Goal: Task Accomplishment & Management: Complete application form

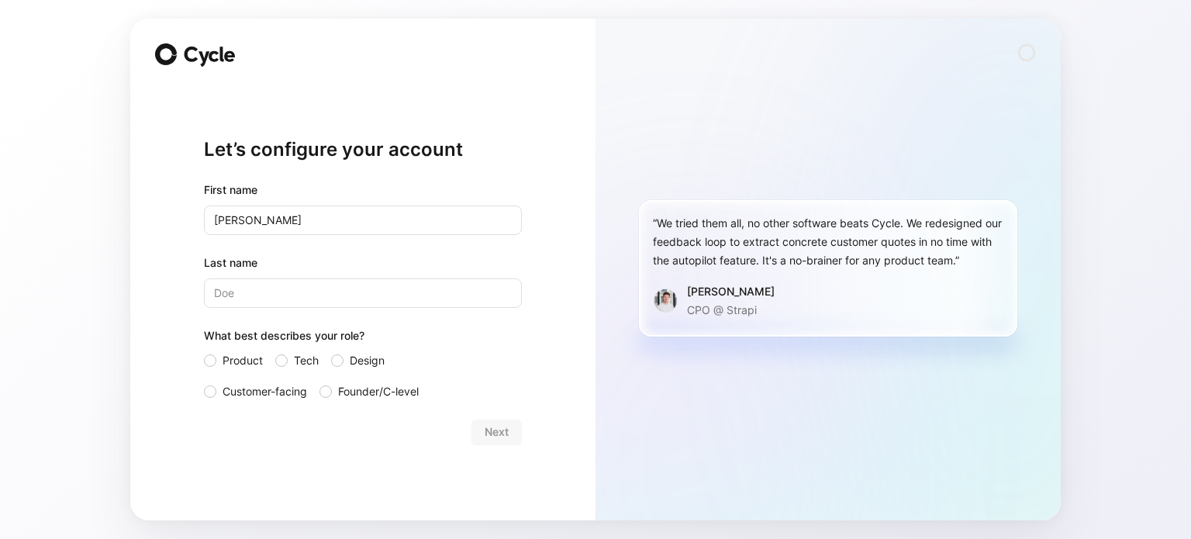
type input "[PERSON_NAME]"
click at [250, 396] on span "Customer-facing" at bounding box center [264, 391] width 84 height 19
click at [204, 382] on input "Customer-facing" at bounding box center [204, 382] width 0 height 0
click at [483, 431] on button "Next" at bounding box center [496, 431] width 50 height 25
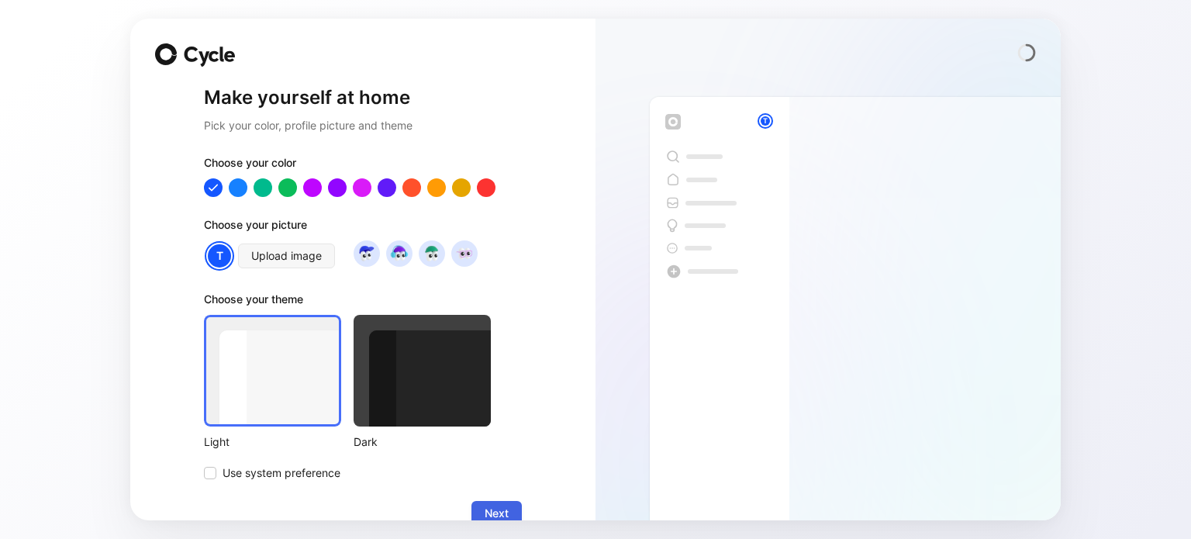
click at [484, 508] on span "Next" at bounding box center [496, 513] width 24 height 19
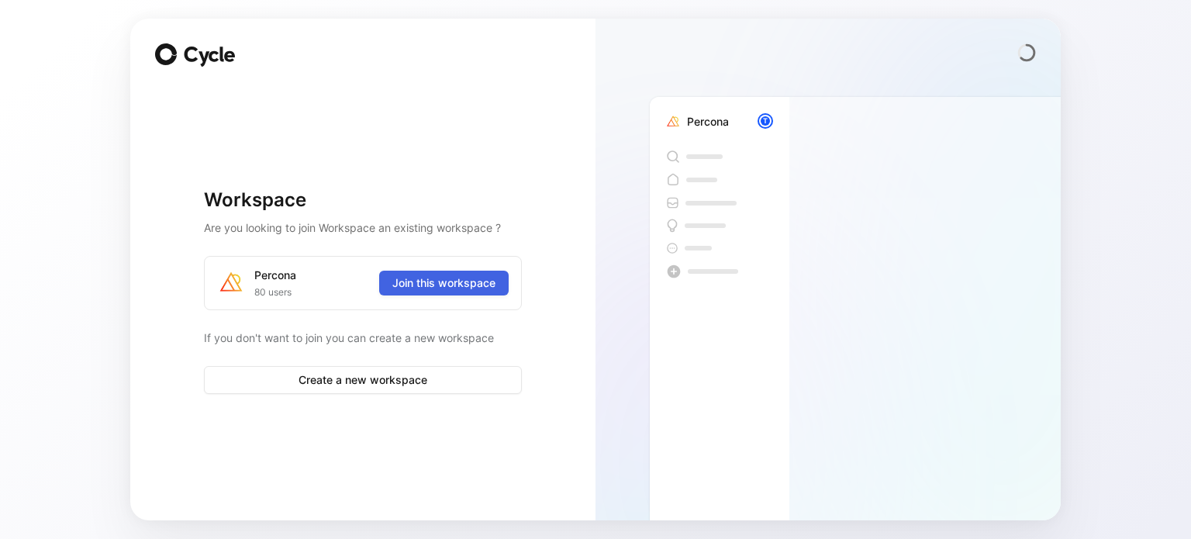
click at [459, 274] on span "Join this workspace" at bounding box center [443, 283] width 103 height 19
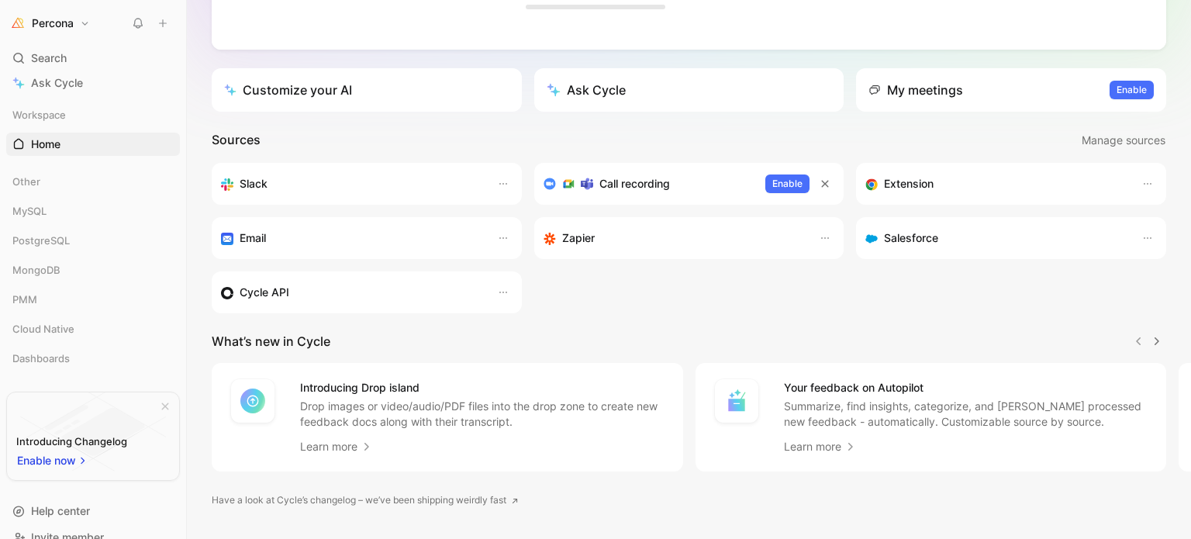
scroll to position [331, 0]
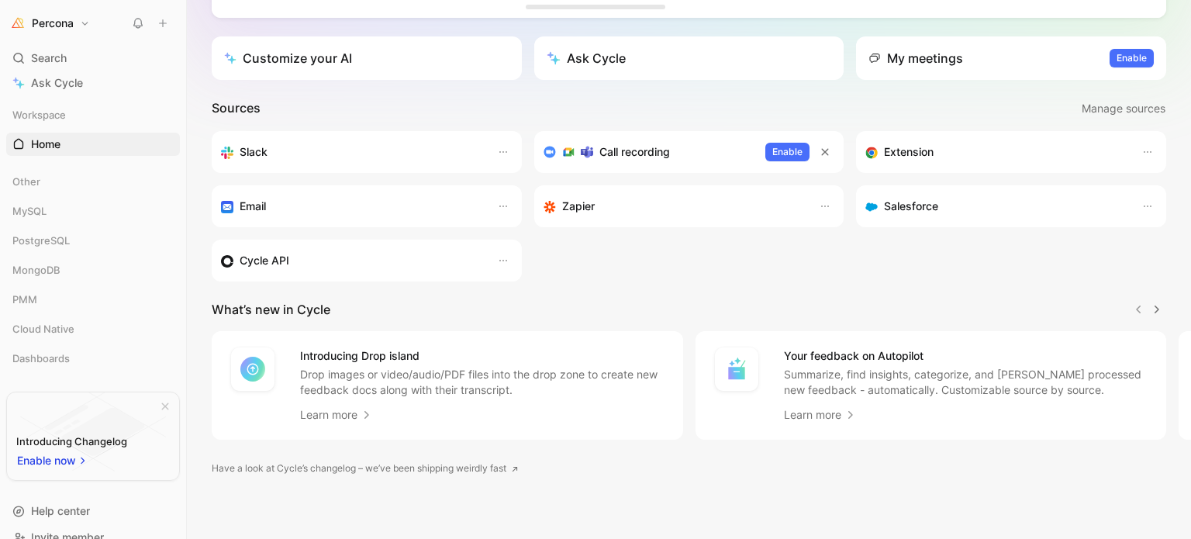
drag, startPoint x: 986, startPoint y: 2, endPoint x: 764, endPoint y: 21, distance: 222.5
click at [764, 21] on div "Drop anything to capture feedback Images (JPG, PNG, GIF), docs (PDF, TXT, VTT),…" at bounding box center [689, 153] width 1004 height 771
